Goal: Task Accomplishment & Management: Use online tool/utility

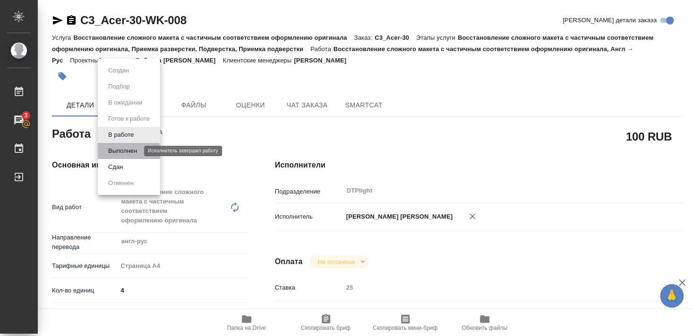
click at [121, 151] on button "Выполнен" at bounding box center [122, 151] width 35 height 10
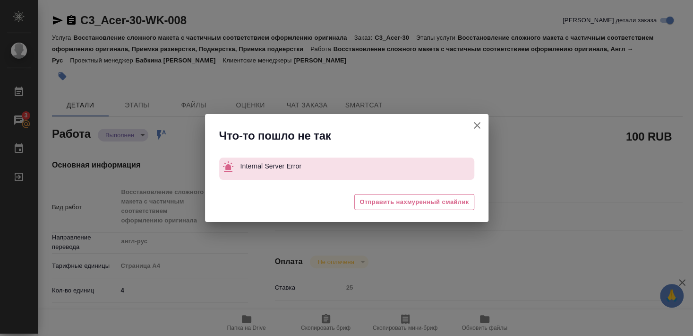
type textarea "x"
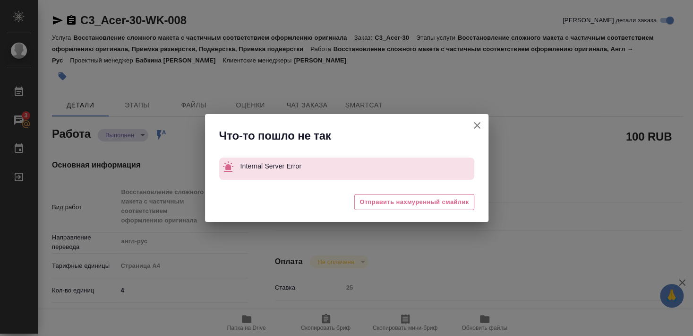
type textarea "x"
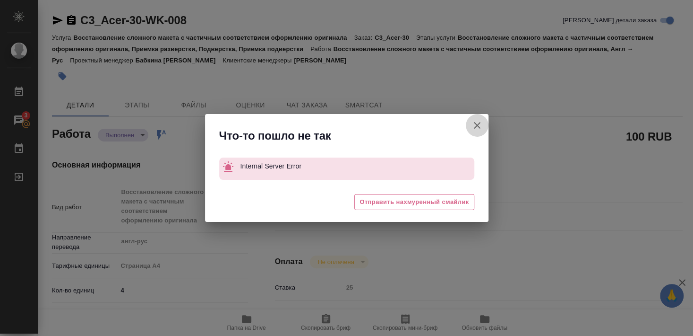
click at [476, 128] on icon "button" at bounding box center [477, 125] width 11 height 11
type textarea "x"
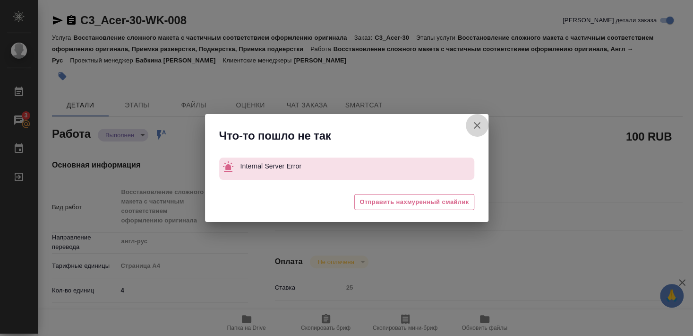
type textarea "x"
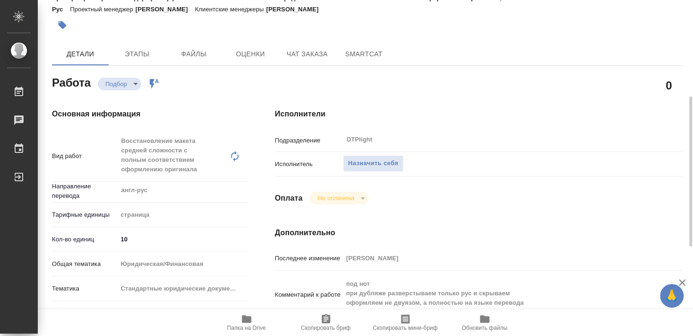
scroll to position [102, 0]
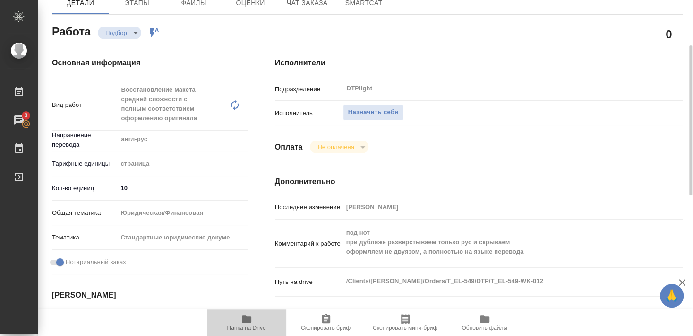
click at [247, 324] on icon "button" at bounding box center [246, 318] width 11 height 11
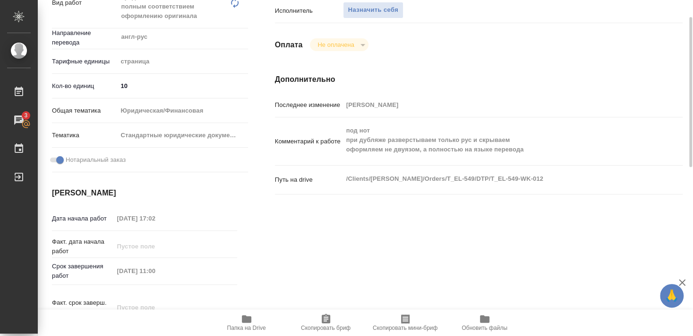
scroll to position [153, 0]
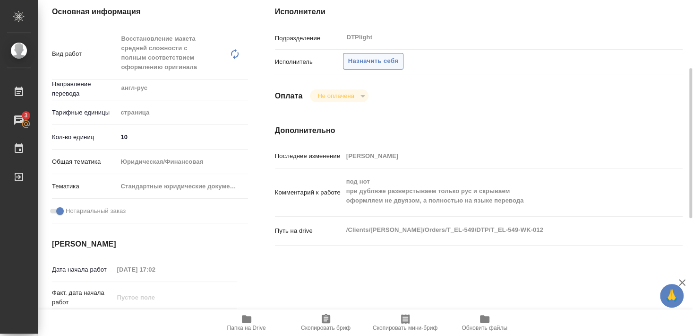
click at [376, 56] on button "Назначить себя" at bounding box center [373, 61] width 61 height 17
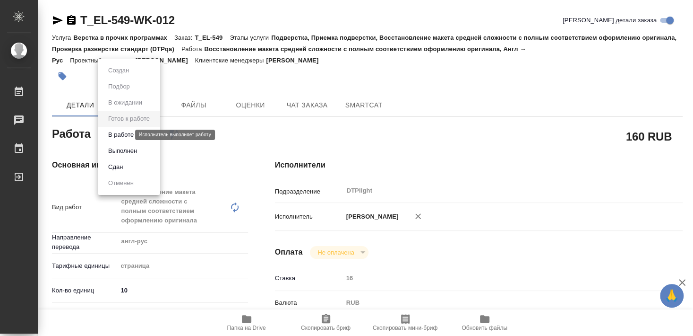
click at [128, 133] on button "В работе" at bounding box center [120, 135] width 31 height 10
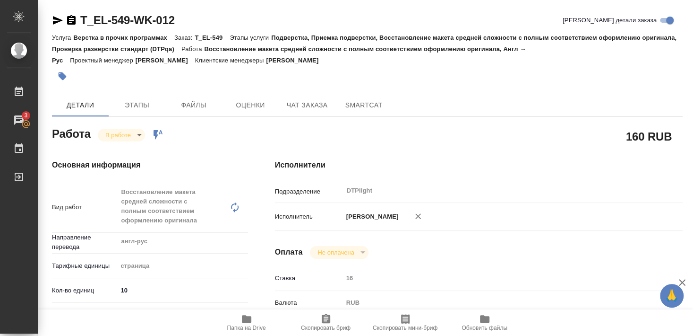
type textarea "x"
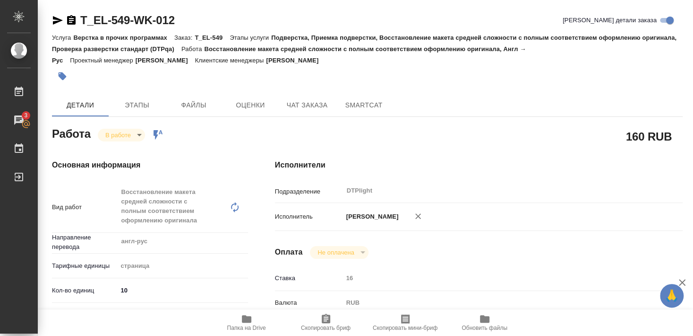
type textarea "x"
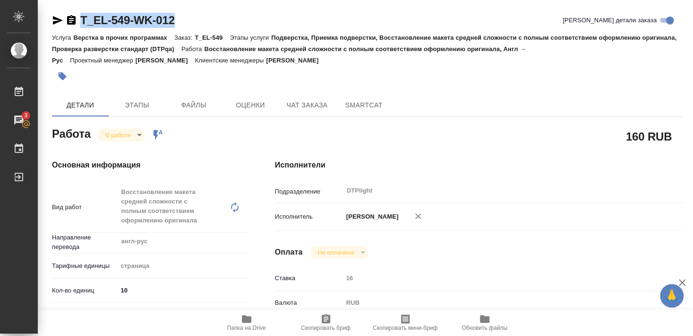
drag, startPoint x: 80, startPoint y: 28, endPoint x: 190, endPoint y: 28, distance: 109.2
click at [190, 28] on div "T_EL-549-WK-012 Кратко детали заказа" at bounding box center [367, 20] width 631 height 15
copy link "T_EL-549-WK-012"
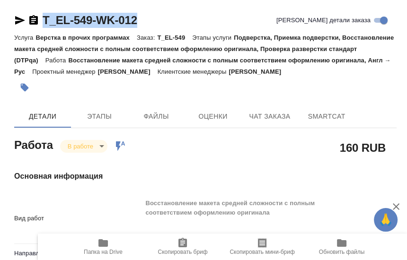
type textarea "x"
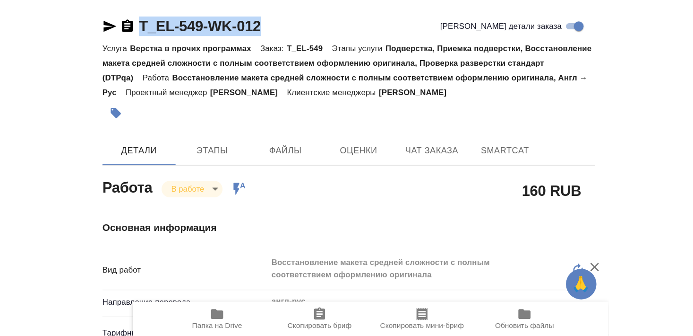
scroll to position [102, 0]
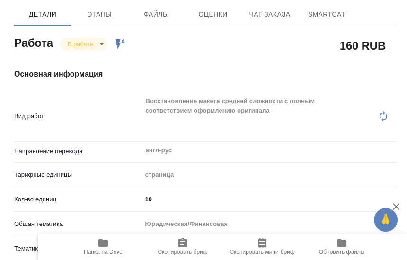
type textarea "x"
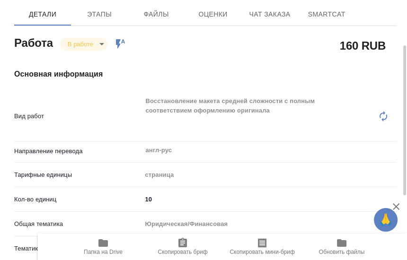
type textarea "x"
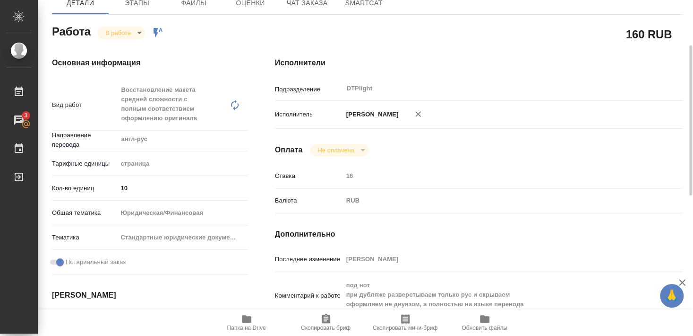
scroll to position [153, 0]
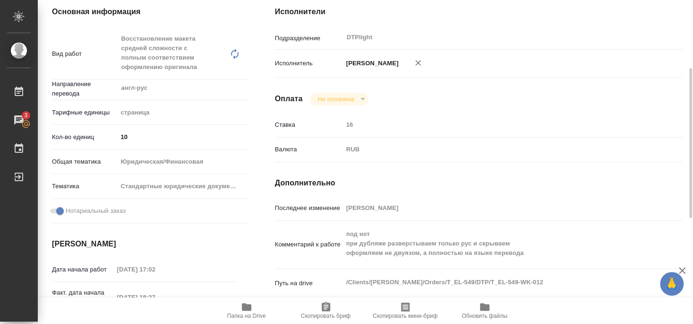
type textarea "x"
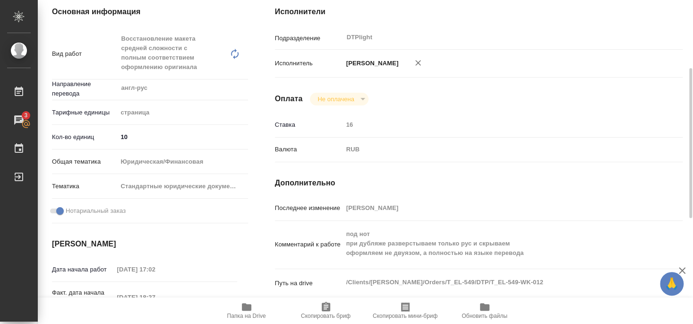
type textarea "x"
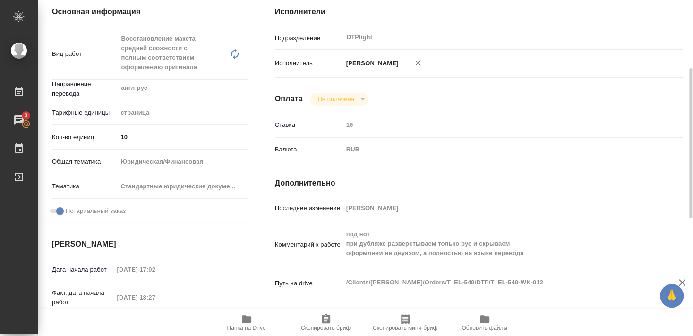
type textarea "x"
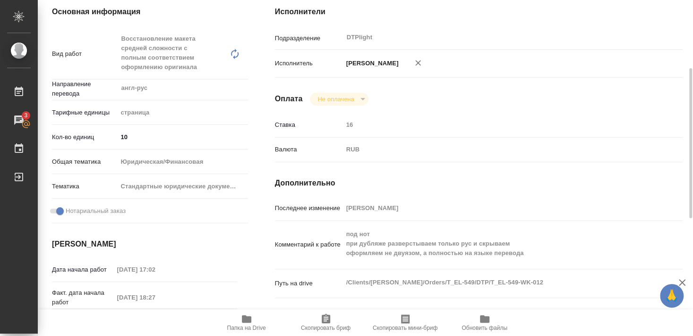
type textarea "x"
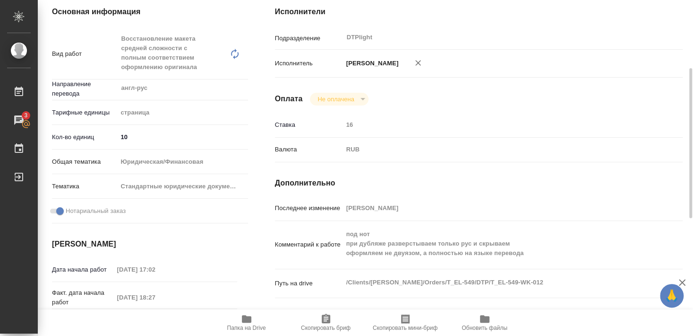
type textarea "x"
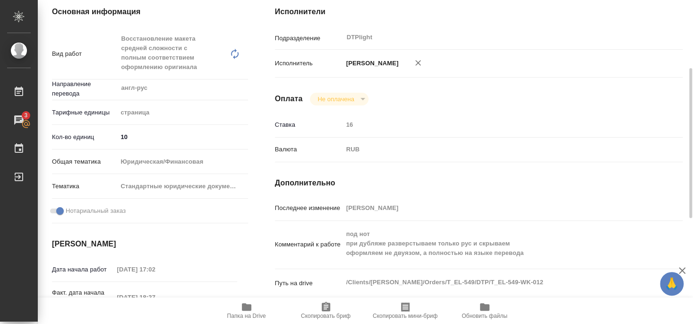
type textarea "x"
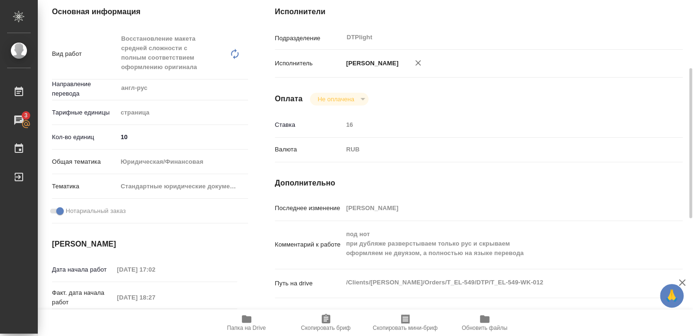
type textarea "x"
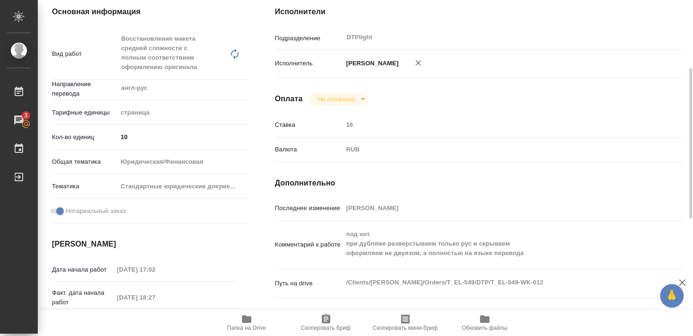
type textarea "x"
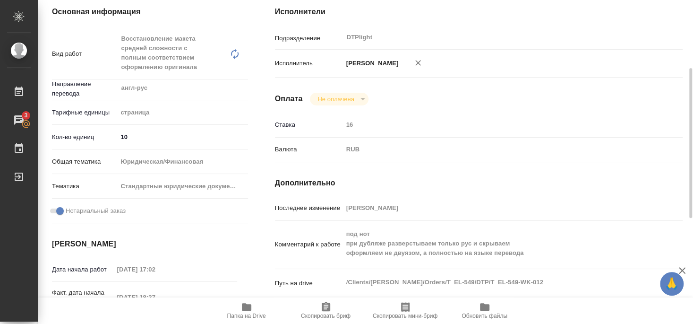
type textarea "x"
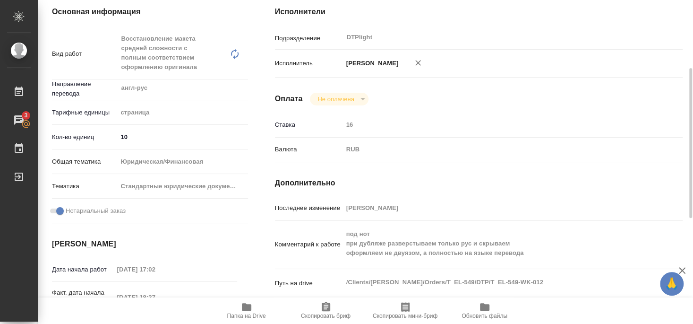
type textarea "x"
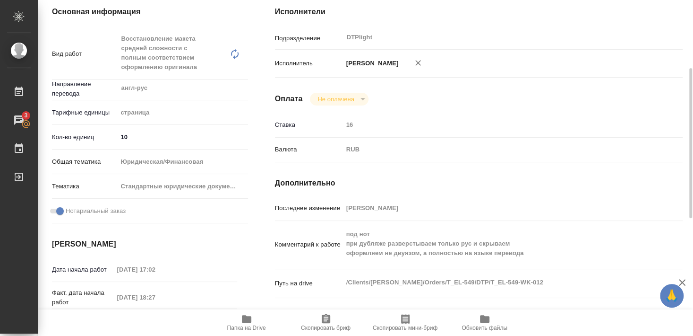
type textarea "x"
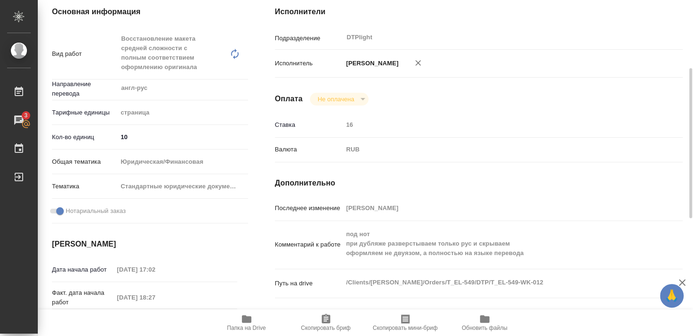
type textarea "x"
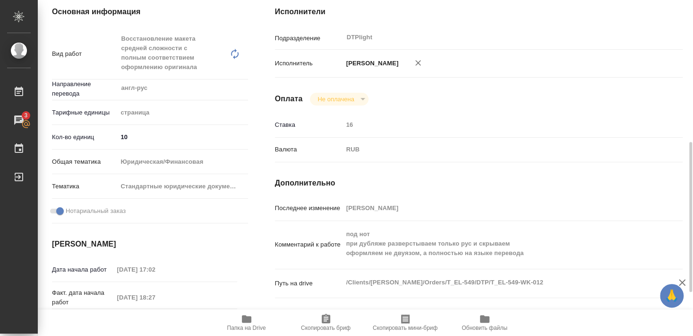
scroll to position [204, 0]
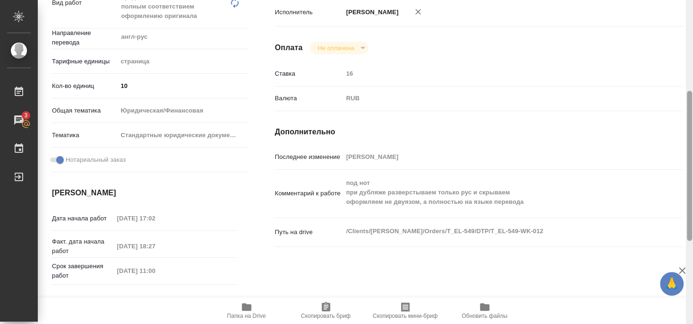
type textarea "x"
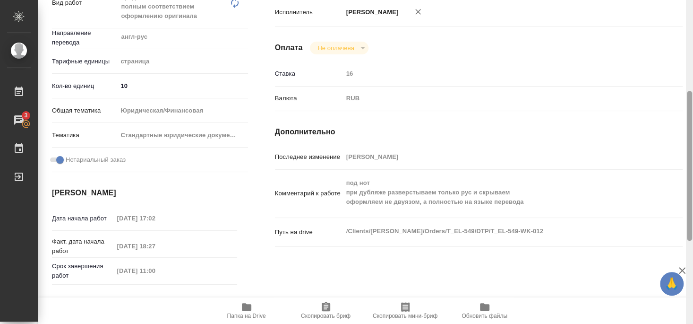
type textarea "x"
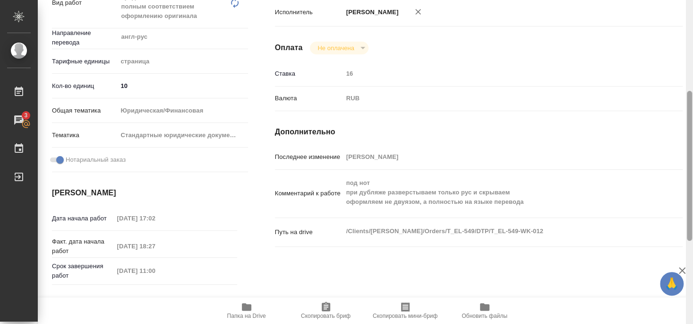
type textarea "x"
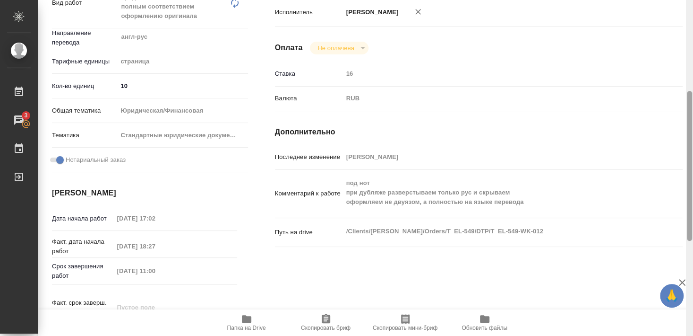
type textarea "x"
